Goal: Information Seeking & Learning: Learn about a topic

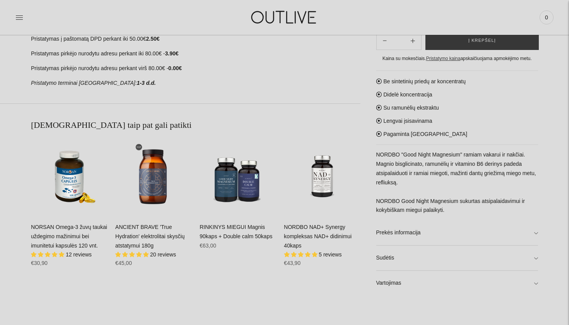
scroll to position [440, 0]
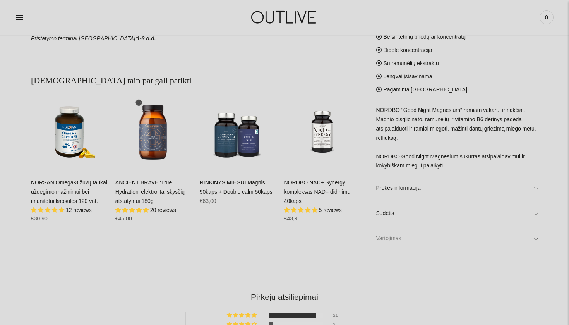
click at [463, 238] on link "Vartojimas" at bounding box center [457, 239] width 162 height 25
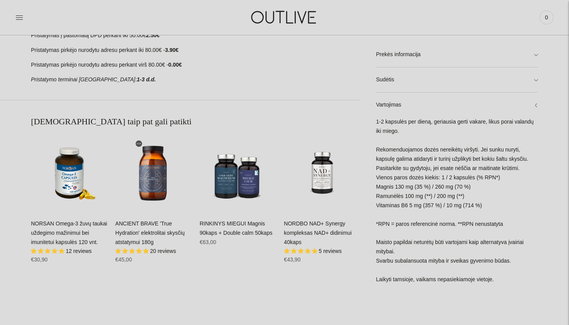
scroll to position [399, 0]
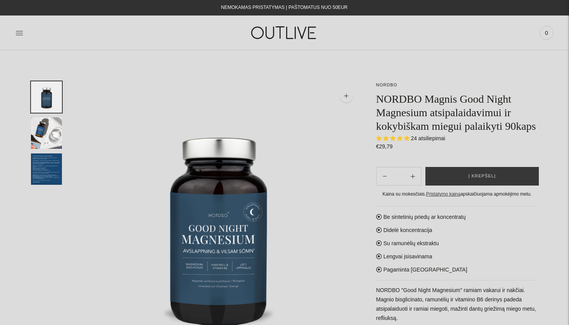
click at [280, 30] on img at bounding box center [284, 32] width 97 height 27
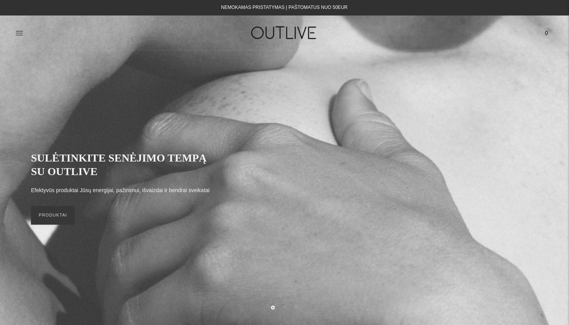
click at [354, 28] on h1 at bounding box center [284, 32] width 179 height 27
click at [16, 36] on icon at bounding box center [19, 33] width 8 height 8
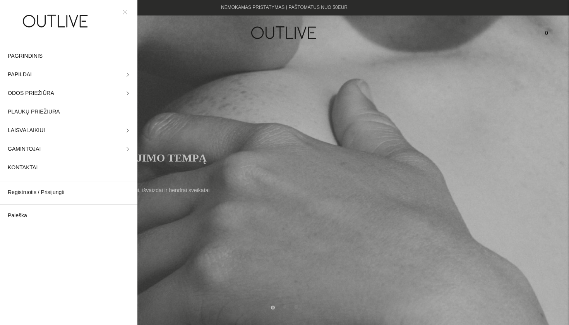
click at [124, 11] on icon at bounding box center [125, 12] width 5 height 5
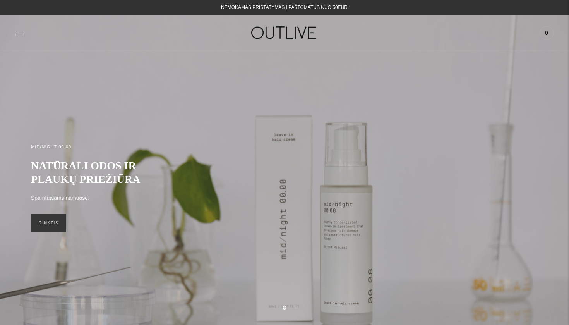
click at [19, 31] on icon at bounding box center [19, 33] width 8 height 8
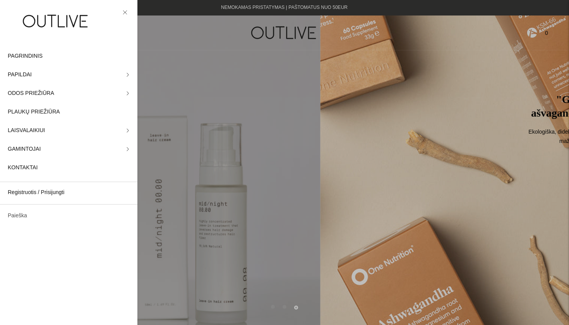
click at [23, 217] on link "Paieška" at bounding box center [68, 215] width 137 height 19
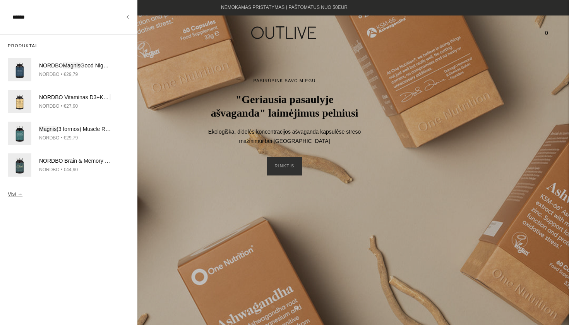
type input "******"
click at [14, 193] on button "Visi →" at bounding box center [15, 194] width 15 height 6
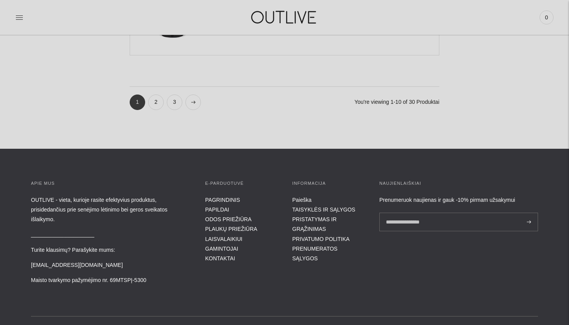
scroll to position [987, 0]
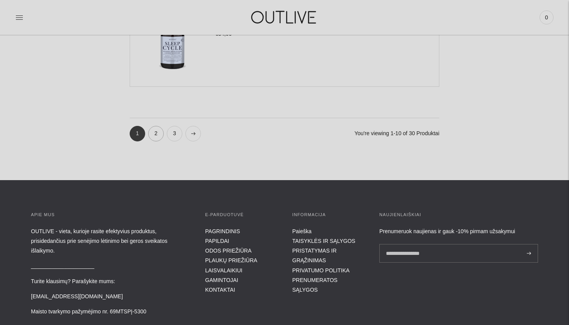
click at [157, 135] on link "2" at bounding box center [155, 133] width 15 height 15
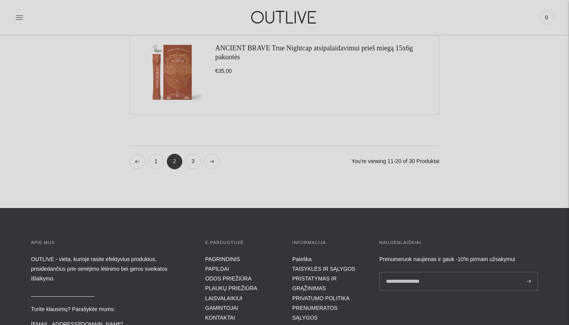
scroll to position [971, 0]
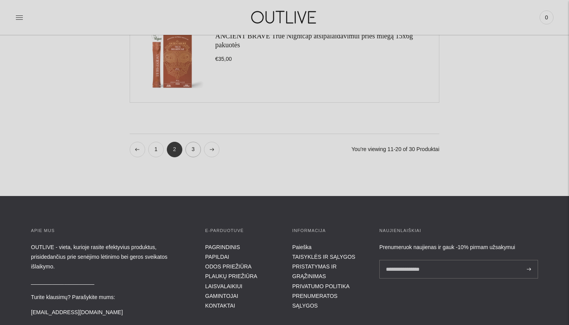
click at [193, 153] on link "3" at bounding box center [193, 149] width 15 height 15
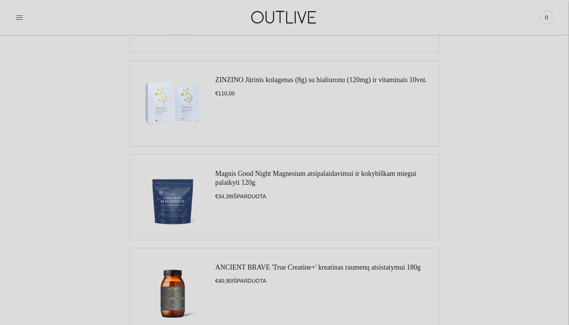
scroll to position [487, 0]
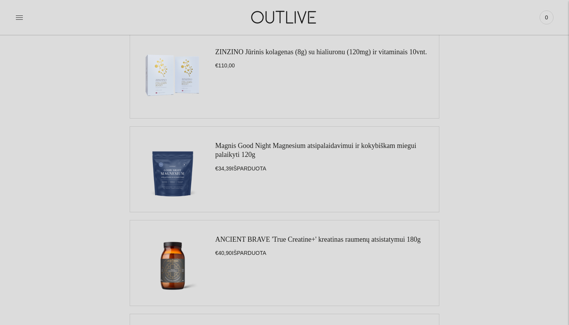
click at [169, 178] on img at bounding box center [173, 169] width 70 height 70
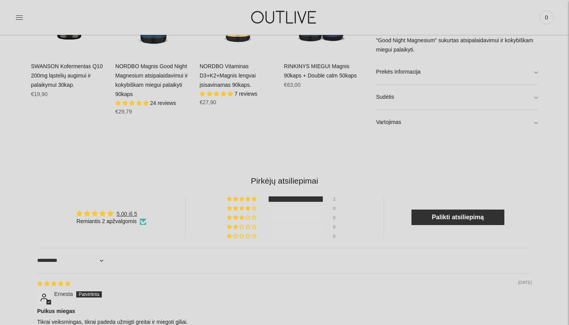
scroll to position [582, 0]
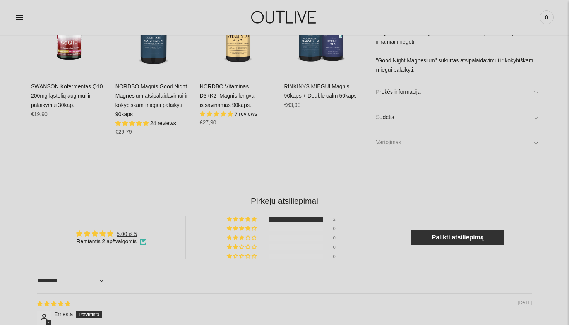
click at [430, 142] on link "Vartojimas" at bounding box center [457, 143] width 162 height 25
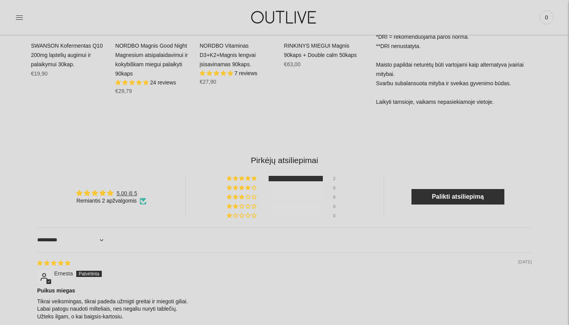
scroll to position [621, 0]
